Goal: Transaction & Acquisition: Purchase product/service

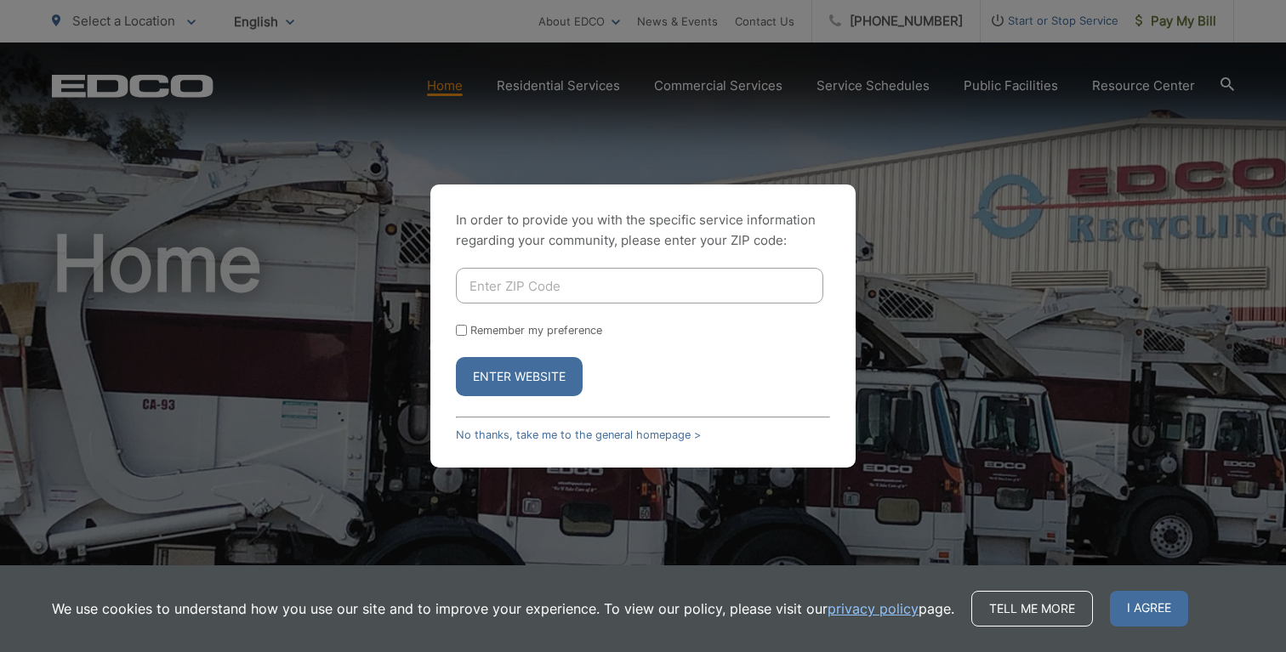
click at [600, 286] on input "Enter ZIP Code" at bounding box center [639, 286] width 367 height 36
type input "92021"
click at [547, 383] on button "Enter Website" at bounding box center [519, 376] width 127 height 39
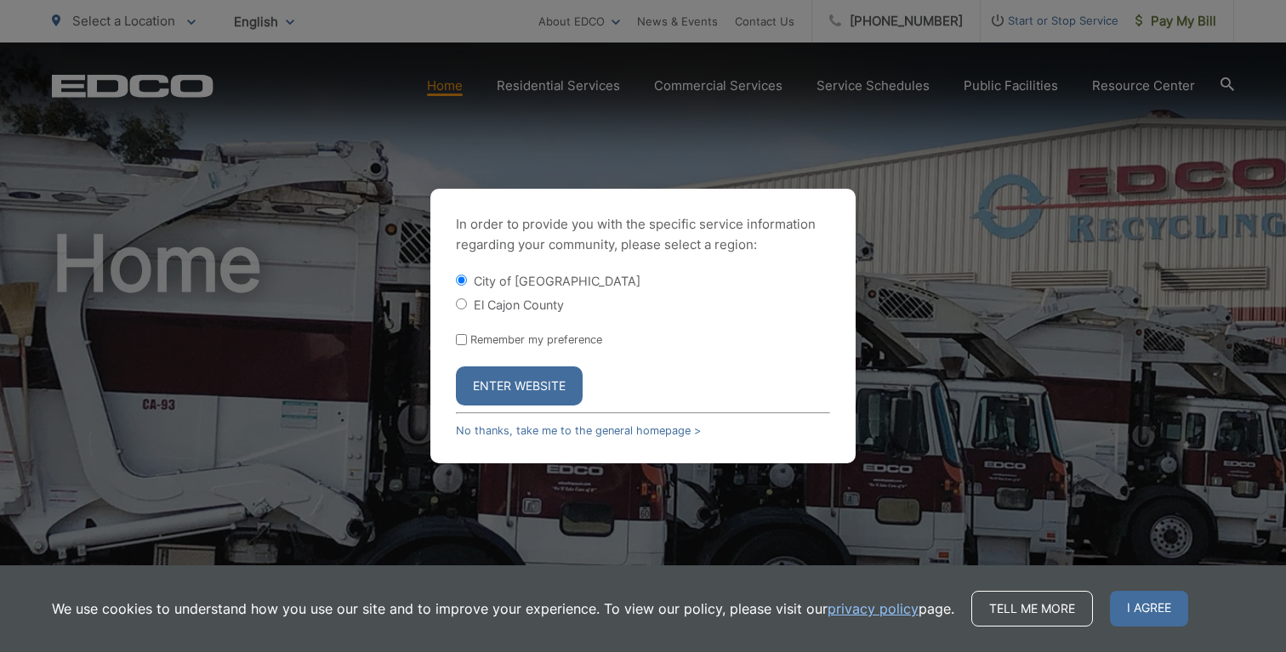
click at [559, 373] on button "Enter Website" at bounding box center [519, 385] width 127 height 39
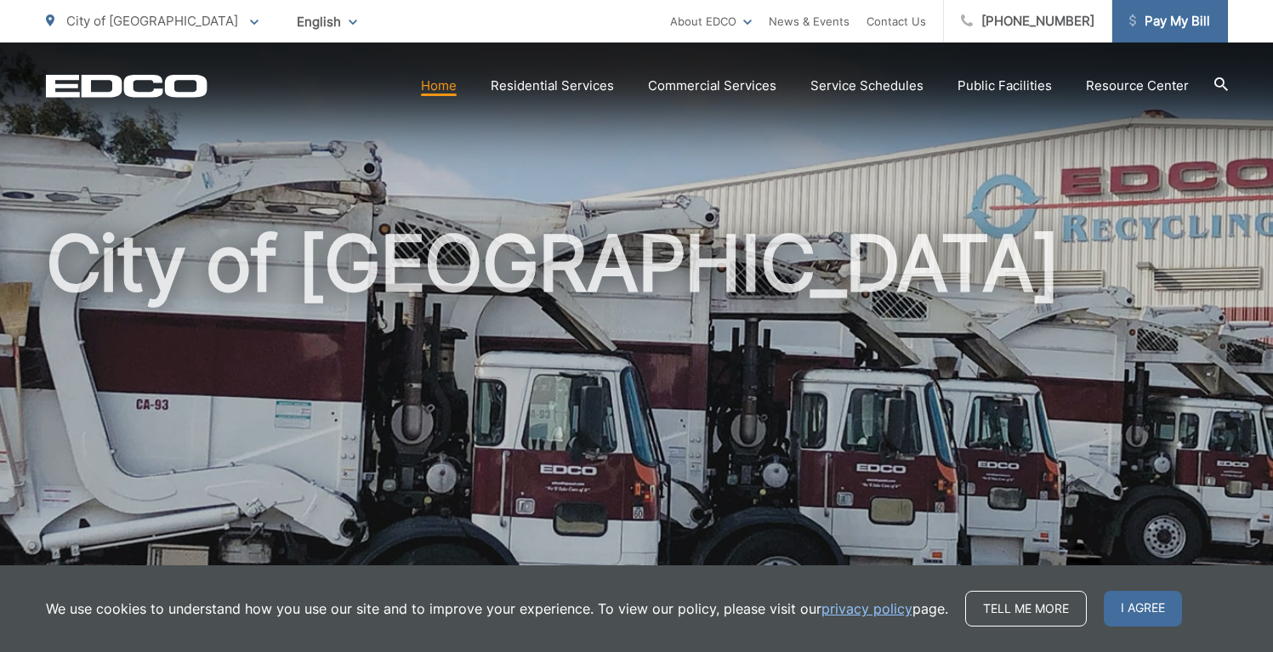
click at [1161, 22] on span "Pay My Bill" at bounding box center [1169, 21] width 81 height 20
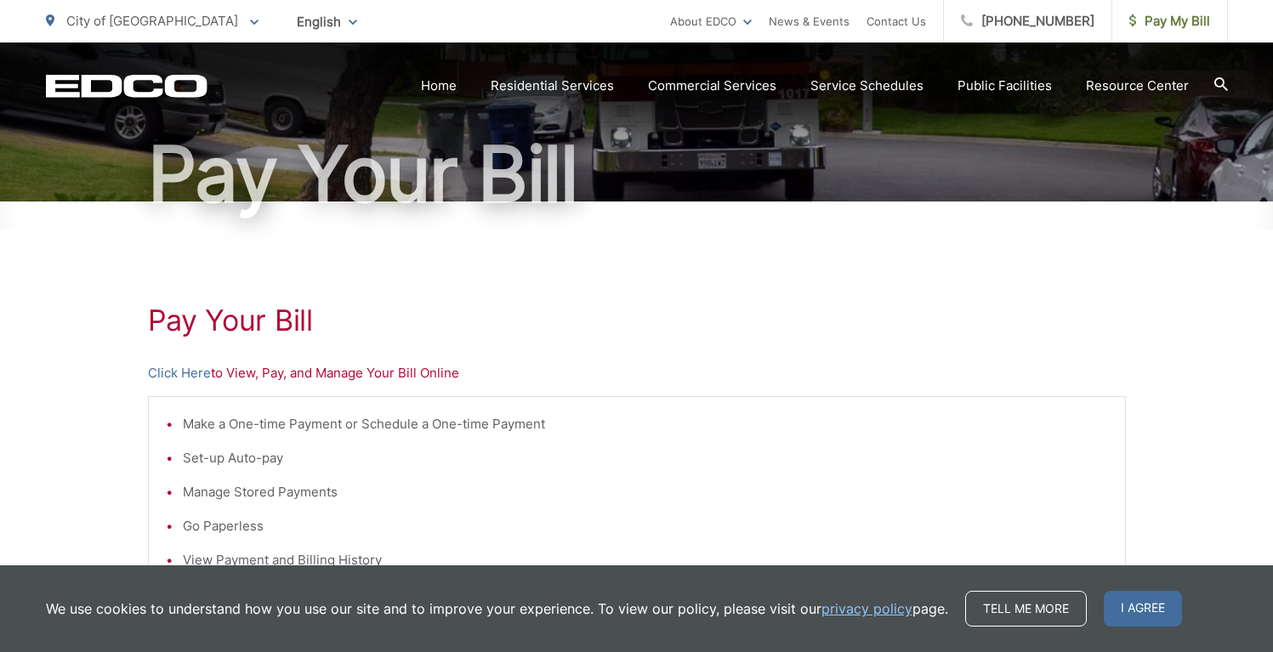
scroll to position [146, 0]
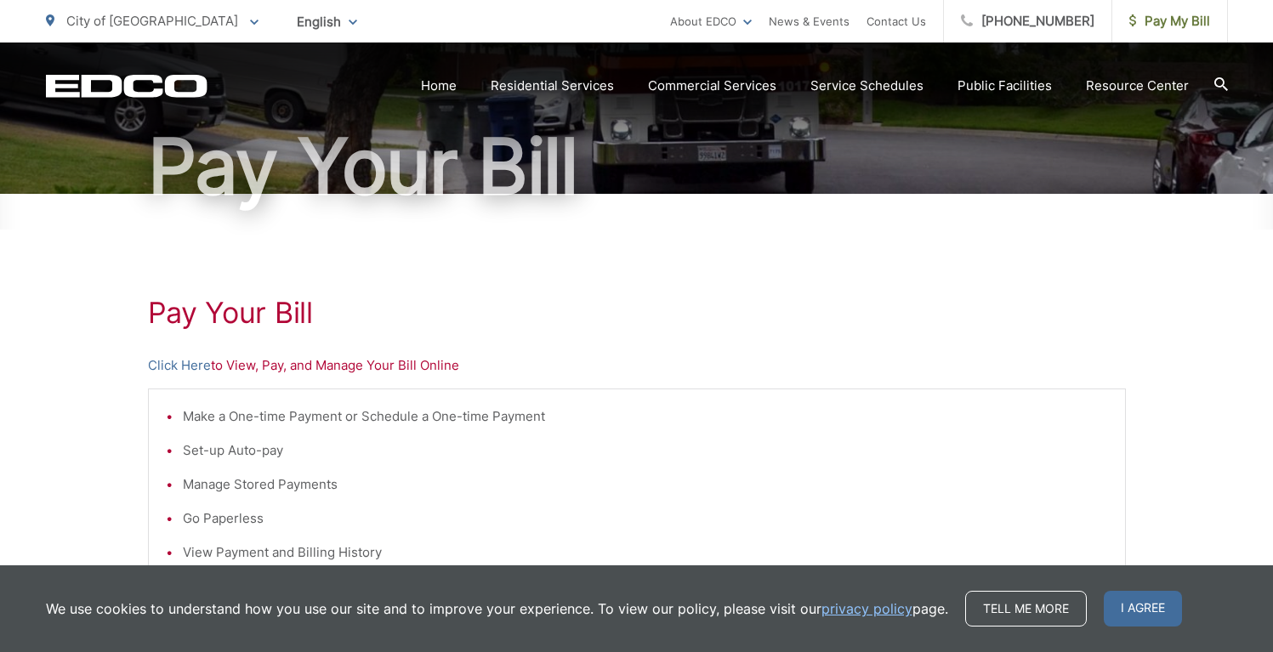
click at [396, 369] on p "Click Here to View, Pay, and Manage Your Bill Online" at bounding box center [637, 365] width 978 height 20
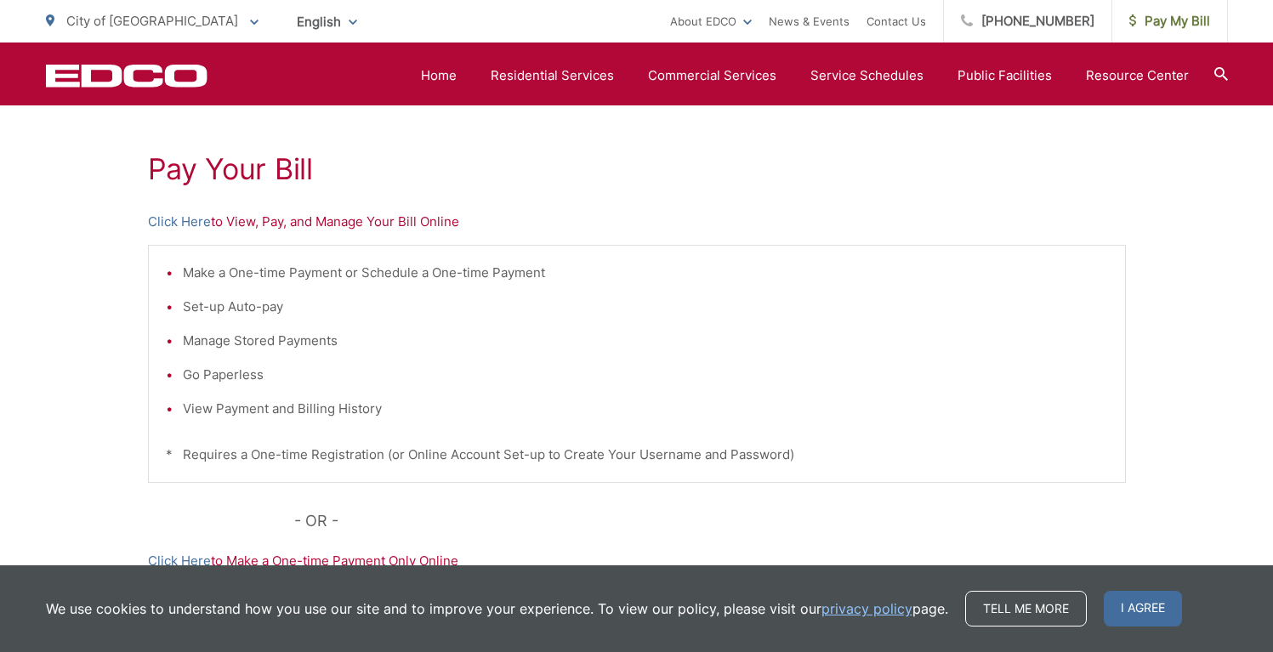
scroll to position [281, 0]
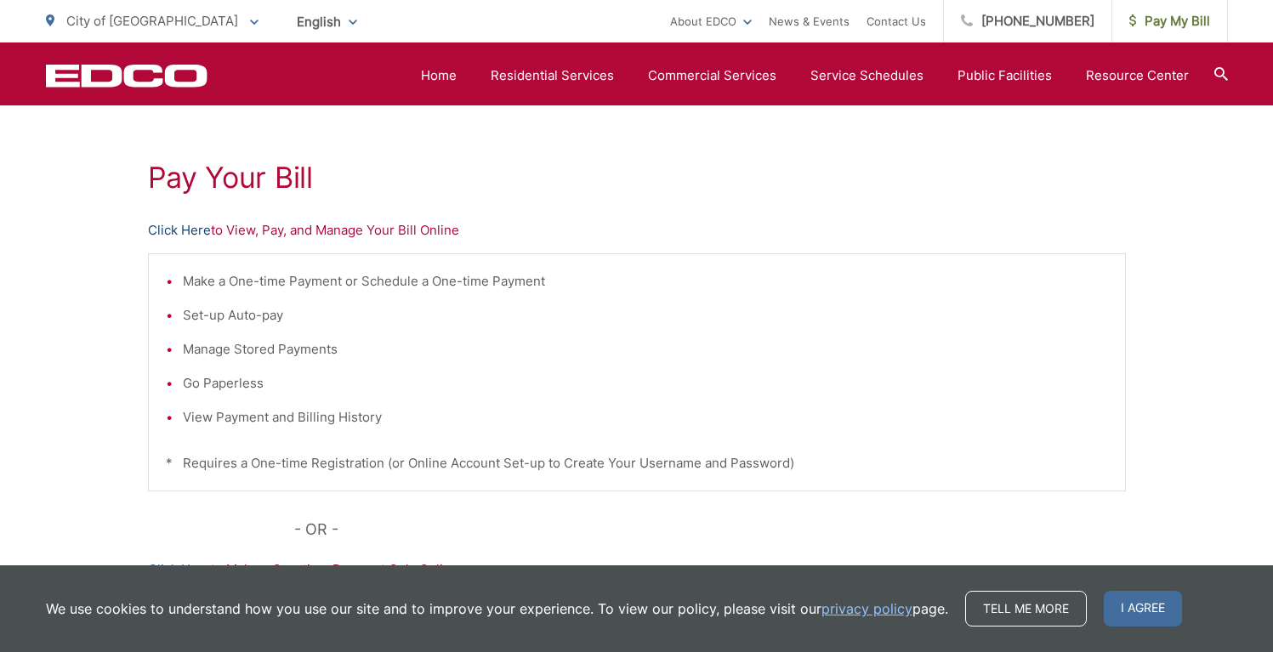
click at [198, 232] on link "Click Here" at bounding box center [179, 230] width 63 height 20
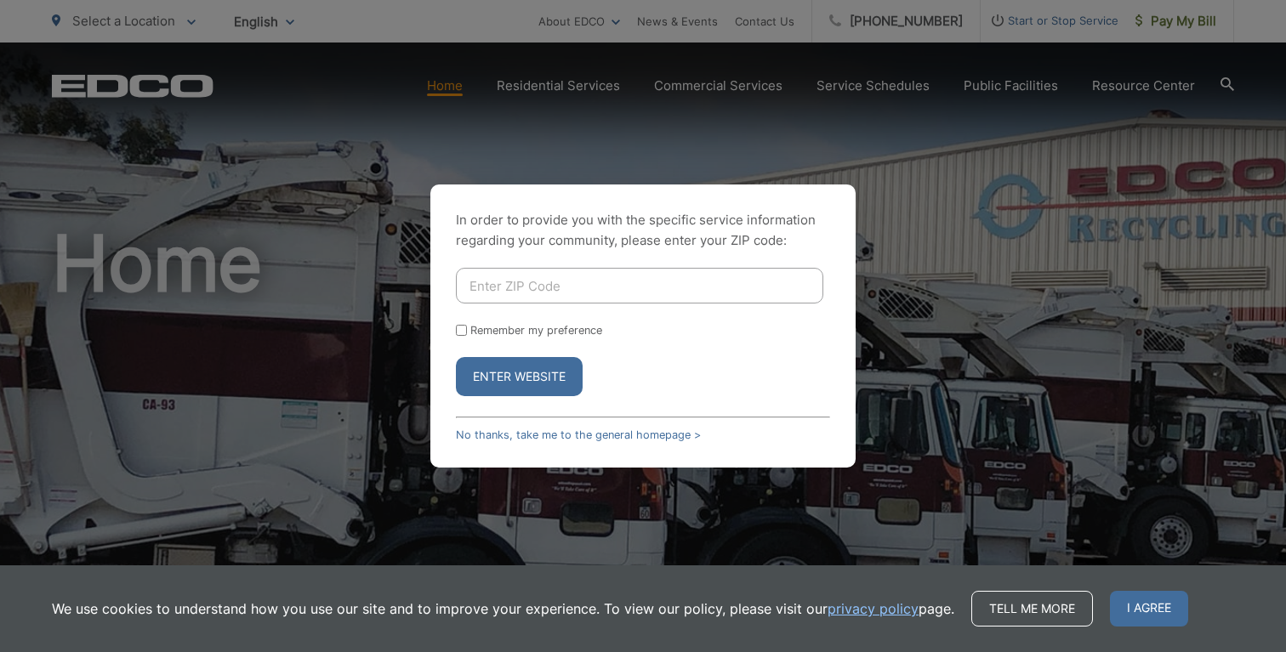
click at [674, 150] on div "In order to provide you with the specific service information regarding your co…" at bounding box center [643, 326] width 1286 height 652
click at [973, 31] on div "In order to provide you with the specific service information regarding your co…" at bounding box center [643, 326] width 1286 height 652
click at [557, 275] on input "Enter ZIP Code" at bounding box center [639, 286] width 367 height 36
type input "92021"
click at [529, 389] on button "Enter Website" at bounding box center [519, 376] width 127 height 39
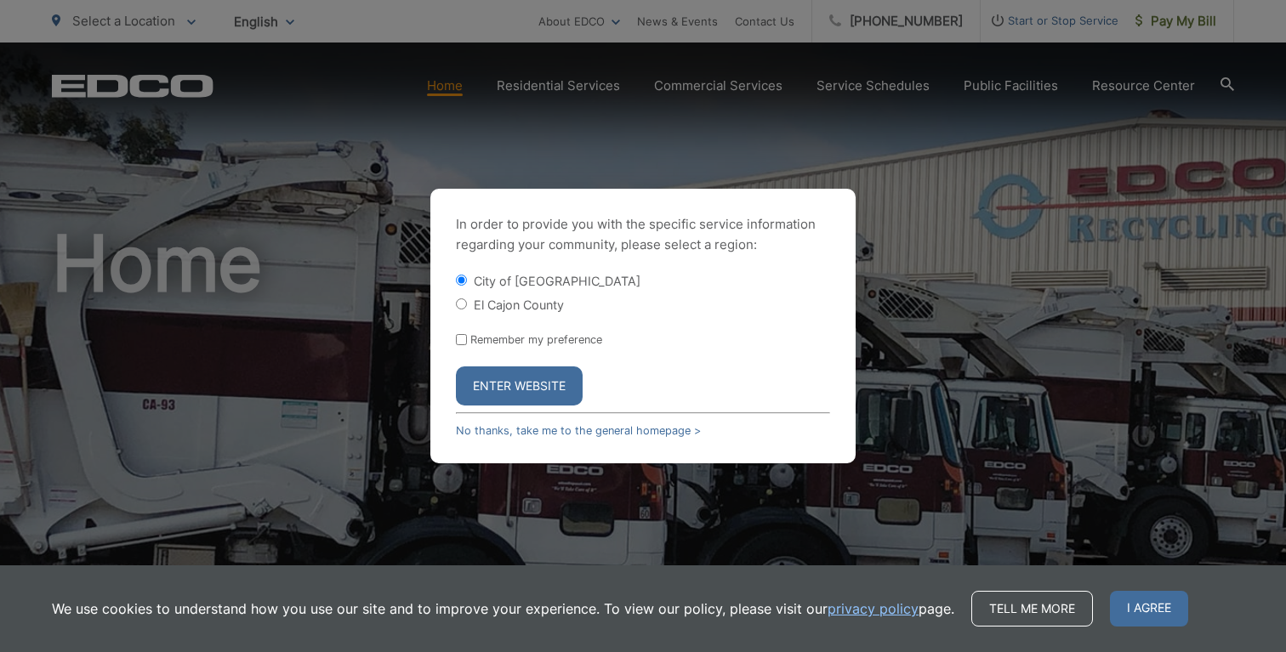
click at [531, 395] on button "Enter Website" at bounding box center [519, 385] width 127 height 39
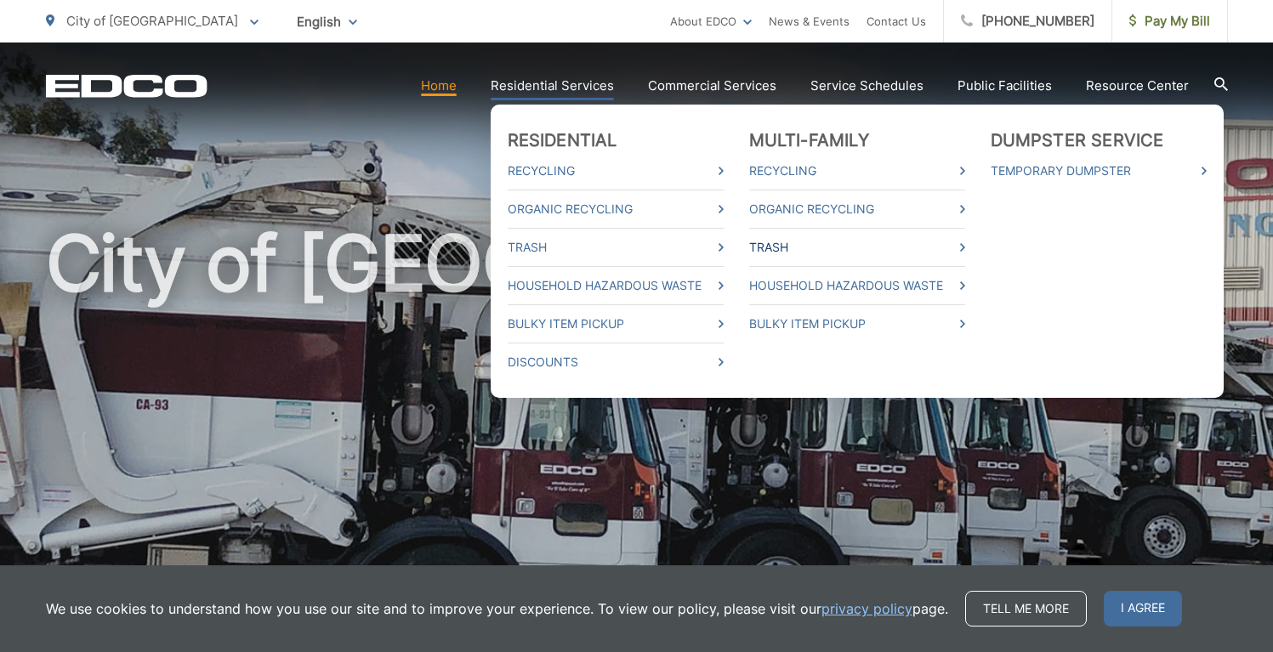
click at [914, 237] on link "Trash" at bounding box center [857, 247] width 216 height 20
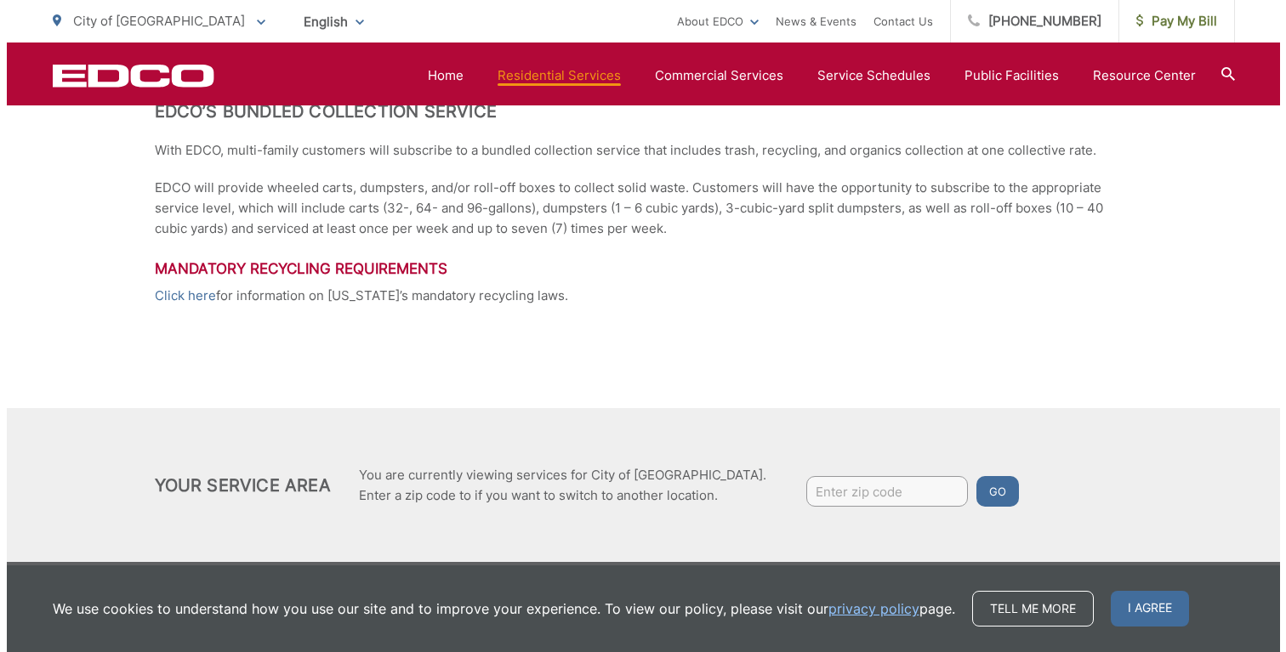
scroll to position [436, 0]
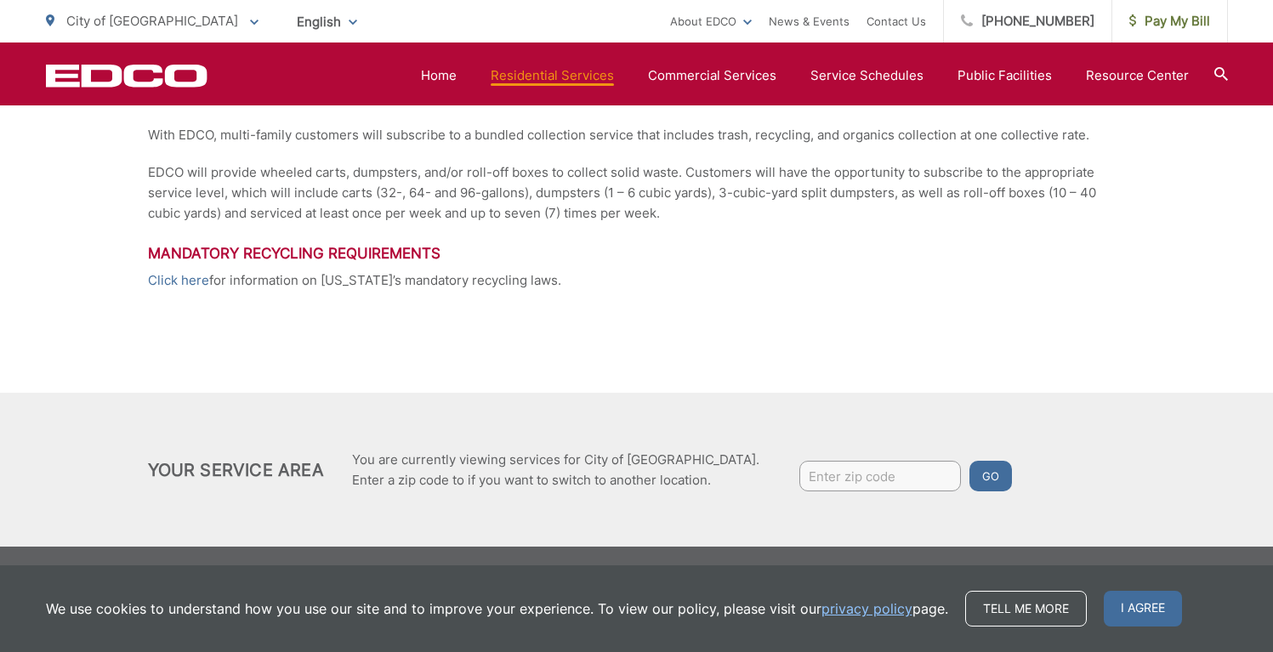
click at [799, 475] on input "Enter zip code" at bounding box center [880, 476] width 162 height 31
type input "92021"
click at [969, 465] on button "Go" at bounding box center [990, 476] width 43 height 31
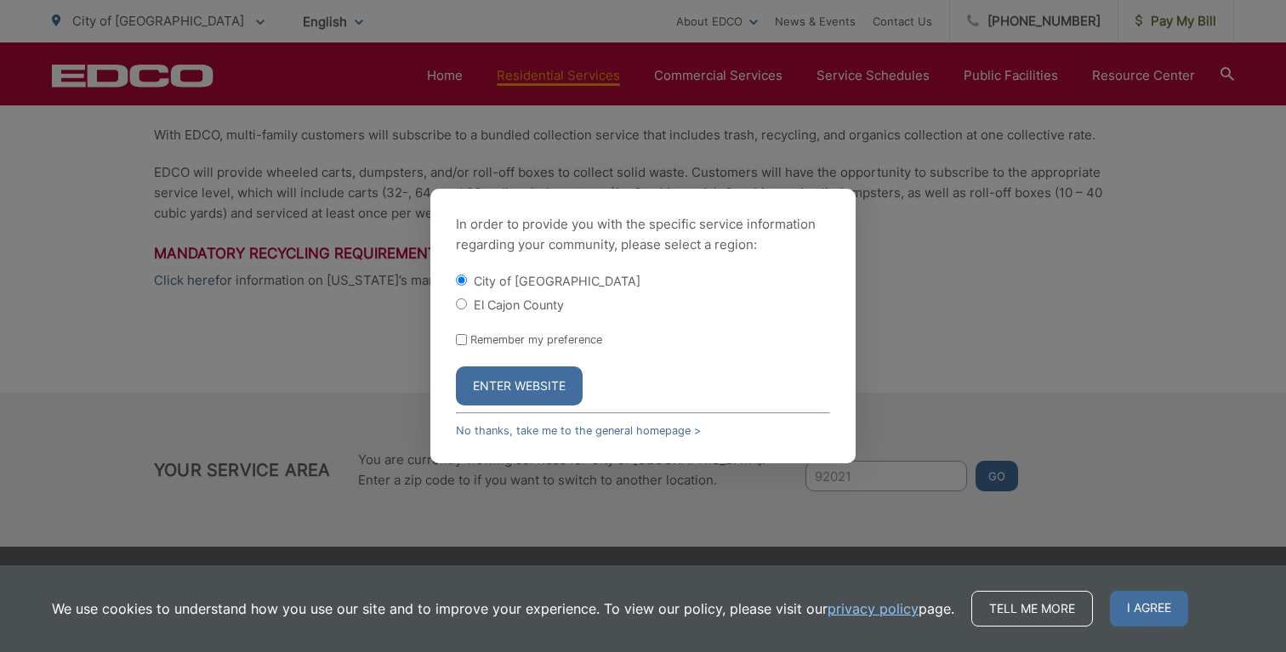
click at [543, 372] on button "Enter Website" at bounding box center [519, 385] width 127 height 39
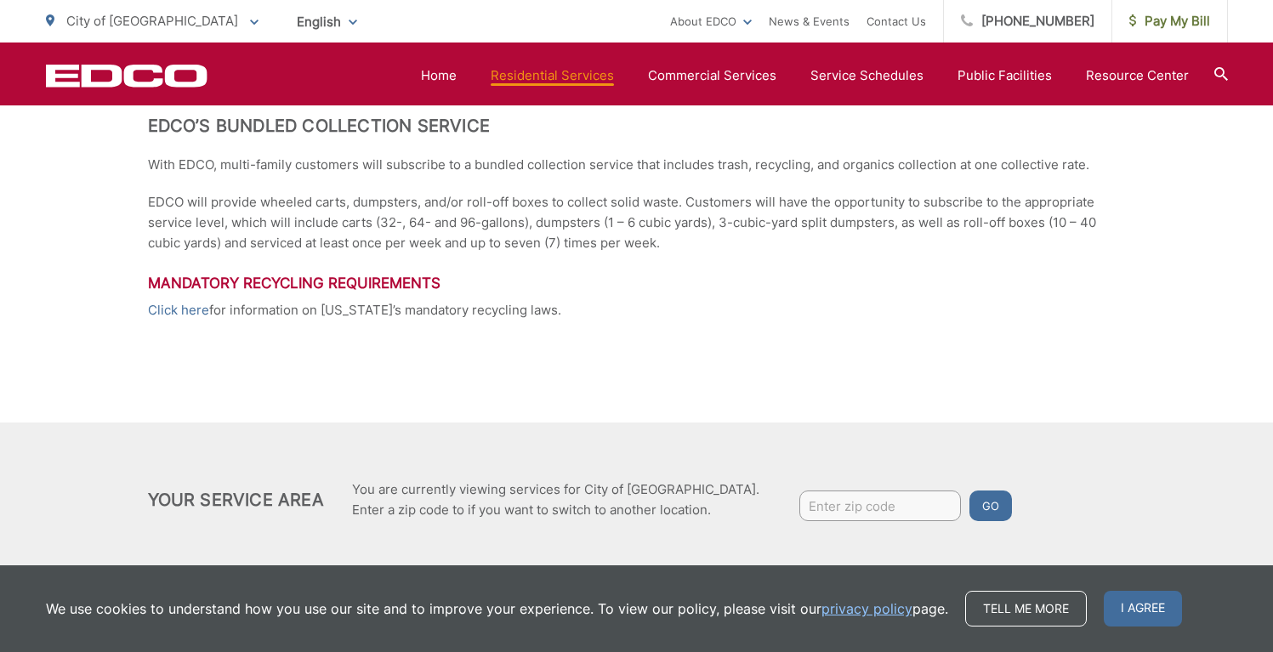
scroll to position [436, 0]
